Goal: Information Seeking & Learning: Learn about a topic

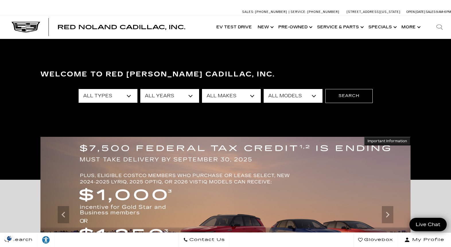
click at [191, 96] on select "All Years 2026 2025 2024 2023 2022 2021 2020 2019 2018 2015 2014 2011 2008" at bounding box center [169, 96] width 59 height 14
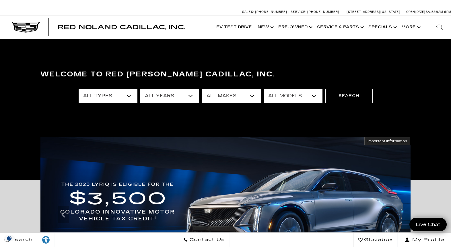
click at [252, 95] on select "All Makes Audi BMW Buick Cadillac Chevrolet Ford Honda Jeep Land Rover Lexus Me…" at bounding box center [231, 96] width 59 height 14
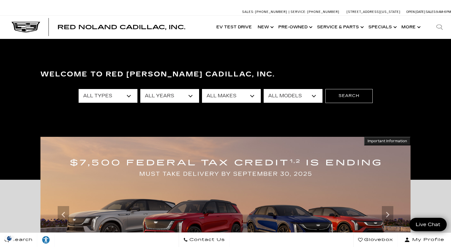
select select "Toyota"
click at [202, 89] on select "All Makes Audi BMW Buick Cadillac Chevrolet Ford Honda Jeep Land Rover Lexus Me…" at bounding box center [231, 96] width 59 height 14
click at [345, 94] on button "Search" at bounding box center [348, 96] width 47 height 14
